Goal: Task Accomplishment & Management: Manage account settings

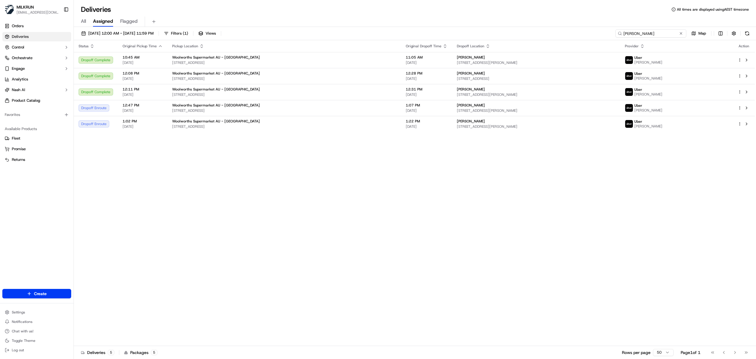
click at [504, 32] on input "[PERSON_NAME]" at bounding box center [651, 33] width 71 height 8
paste input "0876444d-cc9e-44bb-9055-7106ddc59ebe"
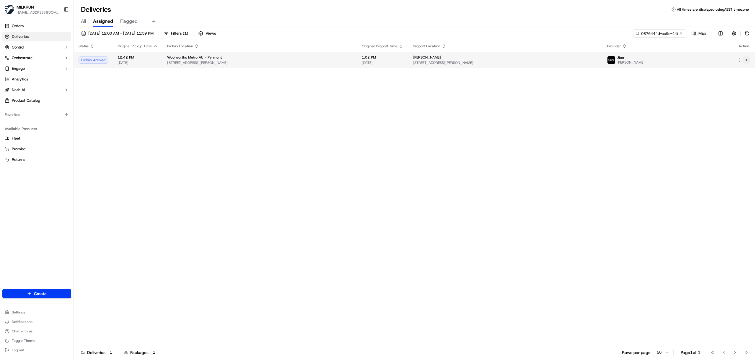
click at [504, 58] on button at bounding box center [746, 59] width 7 height 7
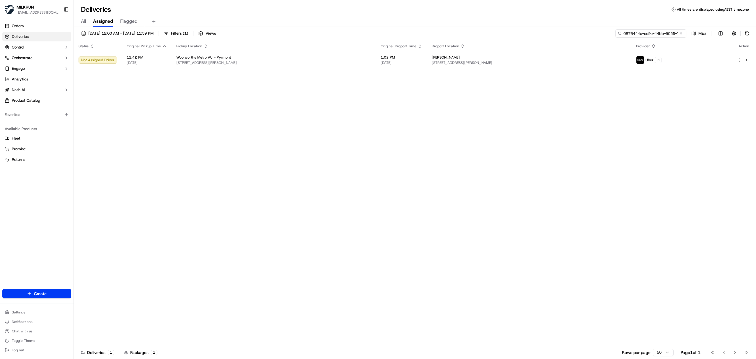
click at [504, 35] on input "0876444d-cc9e-44bb-9055-7106ddc59ebe" at bounding box center [651, 33] width 71 height 8
paste input "a89741cf-871e-44fa-891e-10cb6b62786c"
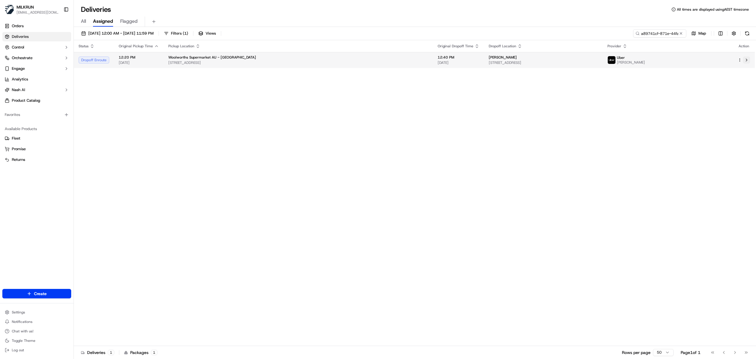
click at [504, 61] on button at bounding box center [746, 59] width 7 height 7
click at [504, 37] on input "a89741cf-871e-44fa-891e-10cb6b62786c" at bounding box center [651, 33] width 71 height 8
paste input "8 minutes"
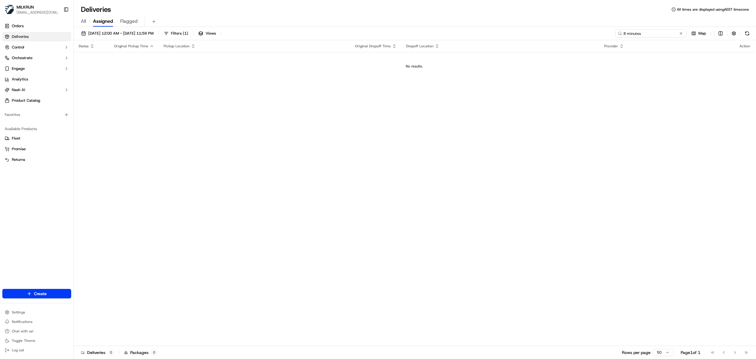
click at [504, 35] on input "8 minutes" at bounding box center [651, 33] width 71 height 8
paste input "[PERSON_NAME]"
click at [504, 36] on input "[PERSON_NAME]" at bounding box center [651, 33] width 71 height 8
paste input "e18a2848-cc71-4a33-94f4-ea1c7480b5ea"
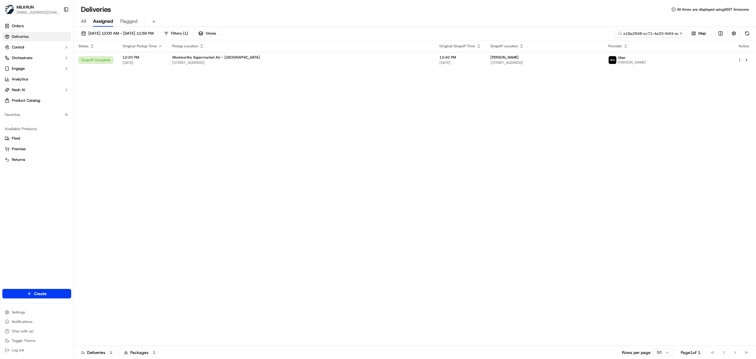
scroll to position [0, 27]
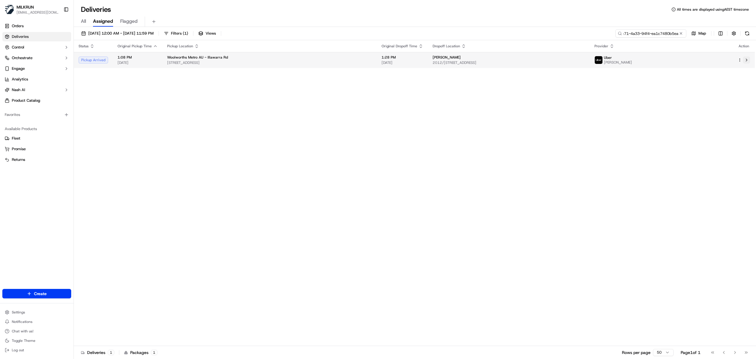
type input "e18a2848-cc71-4a33-94f4-ea1c7480b5ea"
click at [504, 61] on button at bounding box center [746, 59] width 7 height 7
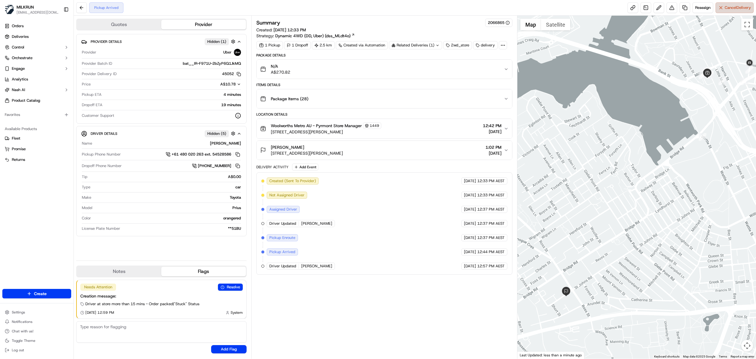
click at [736, 9] on span "Cancel Delivery" at bounding box center [738, 7] width 26 height 5
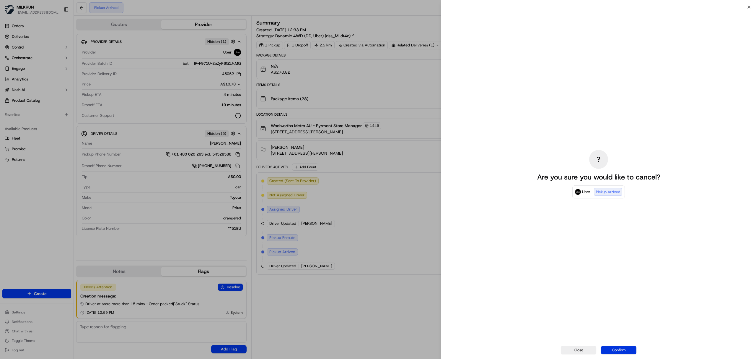
click at [619, 350] on button "Confirm" at bounding box center [618, 350] width 35 height 8
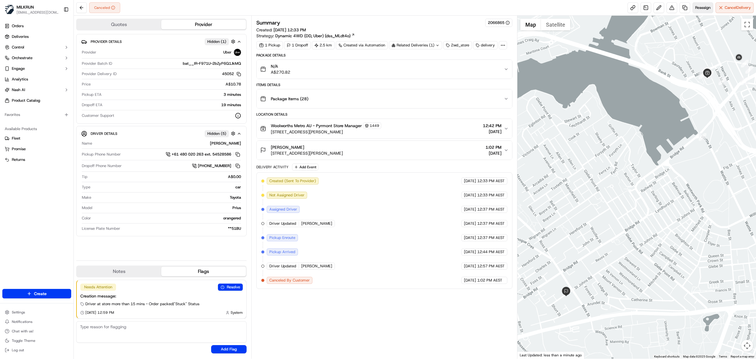
click at [701, 11] on button "Reassign" at bounding box center [703, 7] width 21 height 11
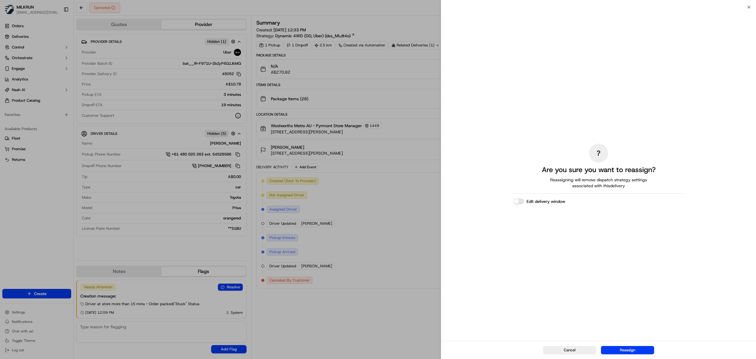
click at [521, 204] on button "Edit delivery window" at bounding box center [519, 201] width 11 height 6
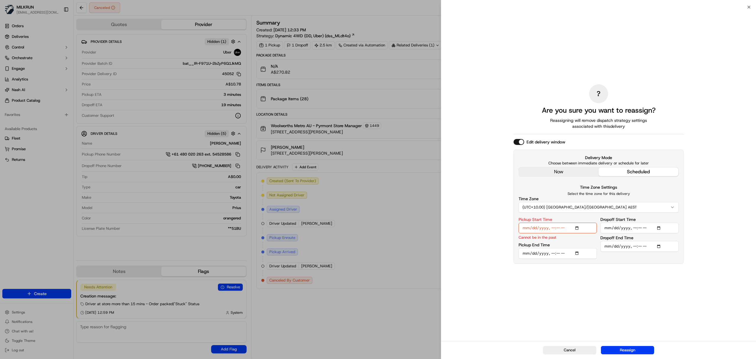
click at [578, 226] on input "Pickup Start Time" at bounding box center [558, 227] width 78 height 11
click at [559, 227] on input "Pickup Start Time" at bounding box center [558, 227] width 78 height 11
click at [554, 227] on input "Pickup Start Time" at bounding box center [558, 227] width 78 height 11
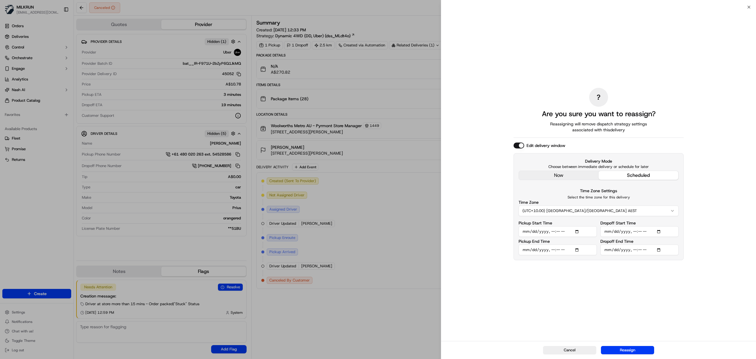
type input "2025-09-23T14:42"
click at [551, 235] on input "Pickup Start Time" at bounding box center [558, 231] width 78 height 11
click at [552, 230] on input "Pickup Start Time" at bounding box center [558, 231] width 78 height 11
type input "2025-09-23T13:55"
click at [579, 251] on input "Pickup End Time" at bounding box center [558, 249] width 78 height 11
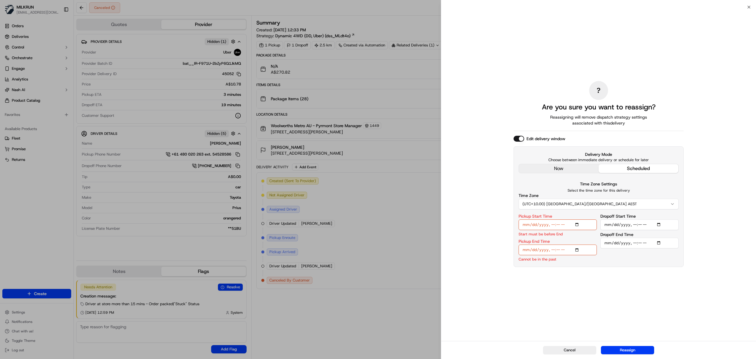
type input "2025-09-23T13:03"
click at [553, 248] on input "Pickup End Time" at bounding box center [558, 249] width 78 height 11
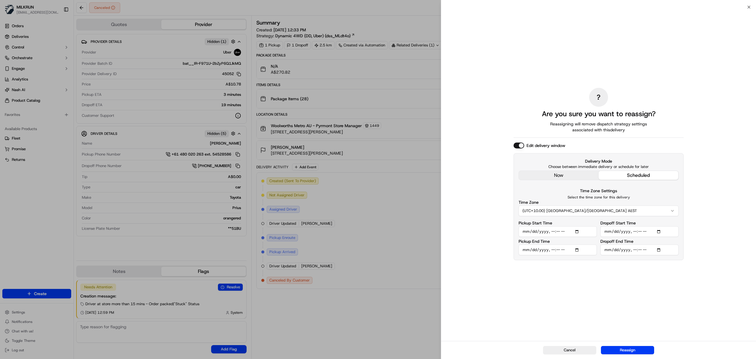
type input "2025-09-23T14:00"
click at [659, 230] on input "Dropoff Start Time" at bounding box center [640, 231] width 78 height 11
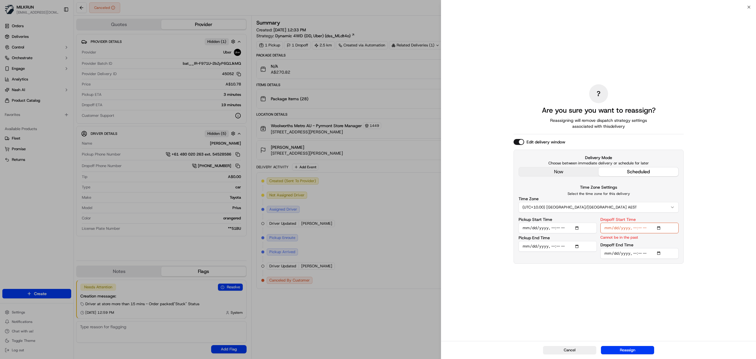
type input "2025-09-23T13:03"
click at [635, 227] on input "Dropoff Start Time" at bounding box center [640, 227] width 78 height 11
type input "2025-09-23T14:20"
click at [635, 255] on input "Dropoff End Time" at bounding box center [640, 253] width 78 height 11
type input "2025-09-23T14:25"
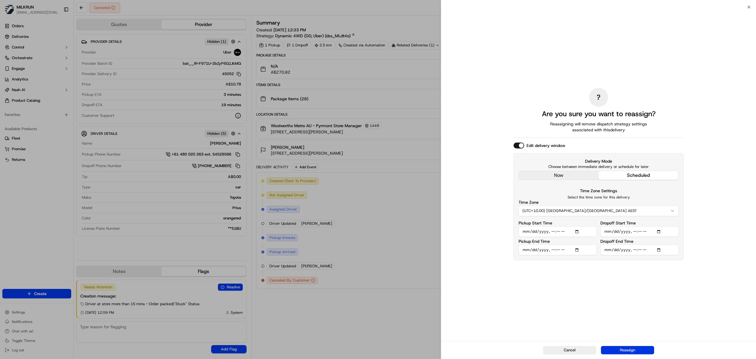
click at [624, 350] on button "Reassign" at bounding box center [627, 350] width 53 height 8
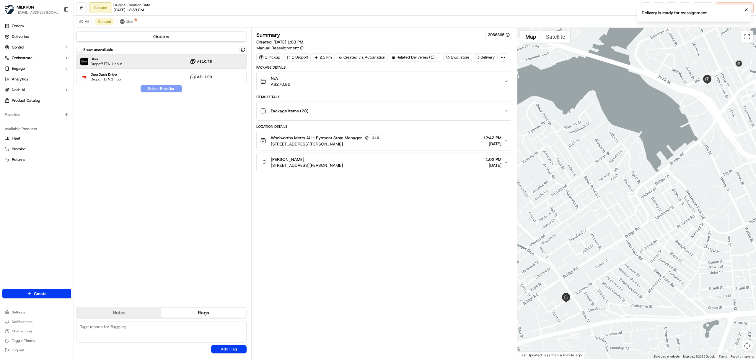
click at [146, 58] on div "Uber Dropoff ETA 1 hour A$10.78" at bounding box center [161, 61] width 170 height 14
click at [151, 87] on button "Assign Provider" at bounding box center [161, 88] width 42 height 7
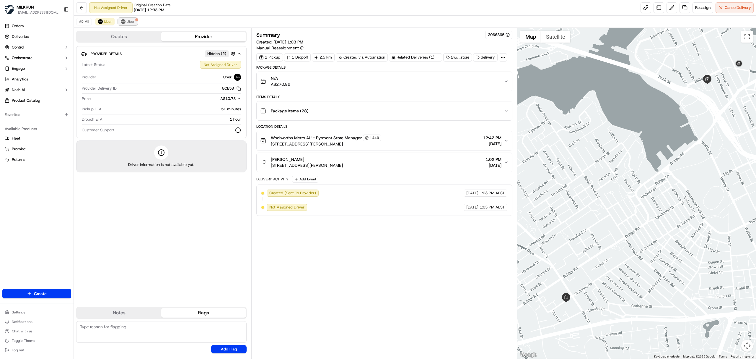
click at [133, 22] on span "Uber" at bounding box center [131, 21] width 8 height 5
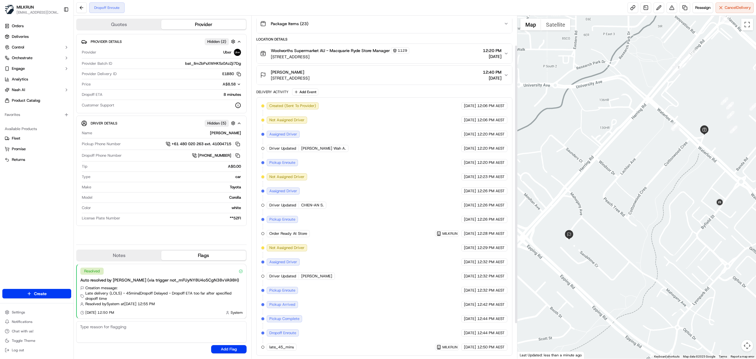
scroll to position [80, 0]
drag, startPoint x: 221, startPoint y: 133, endPoint x: 258, endPoint y: 132, distance: 36.9
click at [247, 133] on div "Quotes Provider Provider Details Hidden ( 2 ) Provider Uber Provider Batch ID b…" at bounding box center [163, 187] width 178 height 343
click at [46, 226] on div "Orders Deliveries Control Orchestrate Engage Analytics Nash AI Product Catalog …" at bounding box center [37, 151] width 74 height 265
drag, startPoint x: 222, startPoint y: 94, endPoint x: 242, endPoint y: 93, distance: 19.2
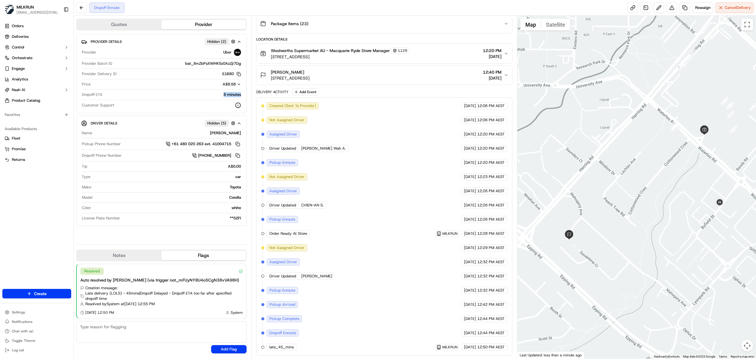
click at [242, 93] on div "Provider Details Hidden ( 2 ) Provider Uber Provider Batch ID bat_IlmZbPsXWHK5z…" at bounding box center [161, 73] width 170 height 79
copy div "8 minutes"
click at [231, 127] on button "button" at bounding box center [233, 122] width 7 height 7
click at [235, 132] on div "[PERSON_NAME]" at bounding box center [168, 132] width 147 height 5
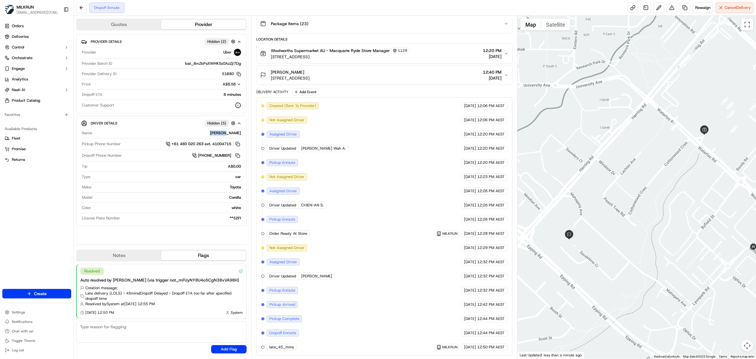
click at [235, 132] on div "[PERSON_NAME]" at bounding box center [168, 132] width 147 height 5
copy div "[PERSON_NAME]"
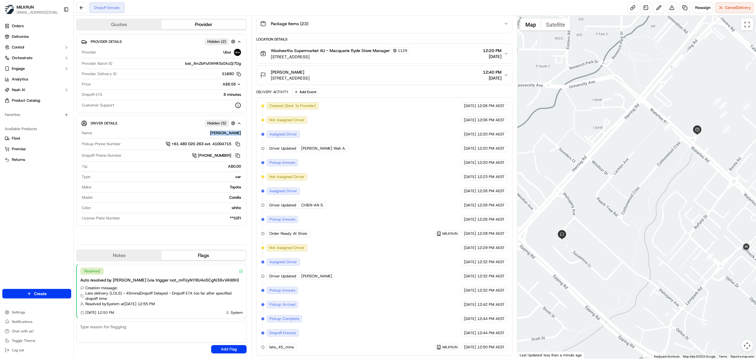
drag, startPoint x: 717, startPoint y: 223, endPoint x: 708, endPoint y: 223, distance: 8.6
click at [708, 223] on div at bounding box center [637, 187] width 239 height 343
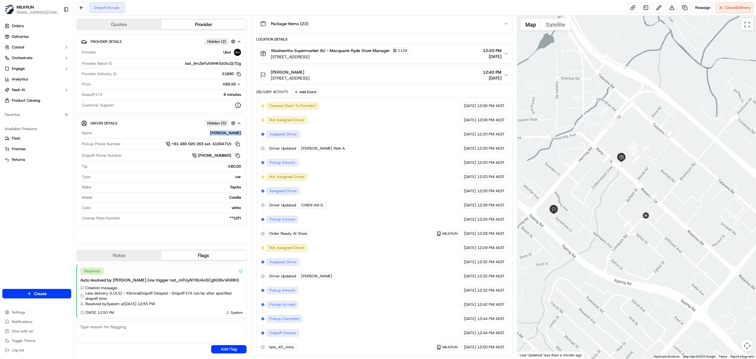
drag, startPoint x: 708, startPoint y: 265, endPoint x: 626, endPoint y: 236, distance: 87.0
click at [626, 236] on div at bounding box center [637, 187] width 239 height 343
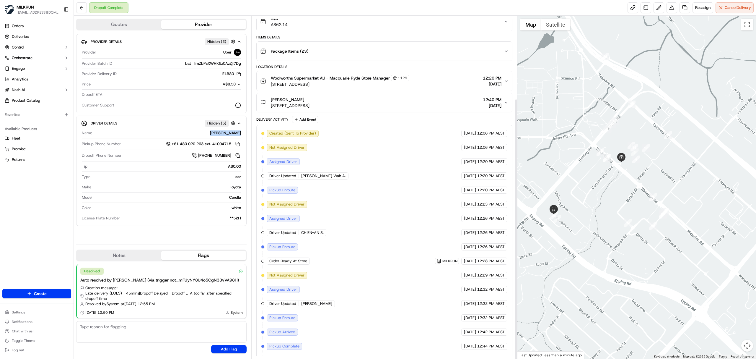
scroll to position [109, 0]
